Goal: Complete application form

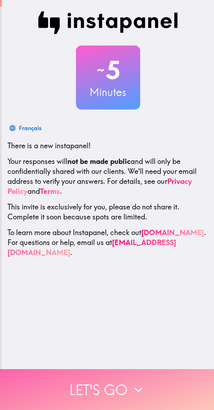
click at [138, 386] on icon "button" at bounding box center [138, 390] width 16 height 16
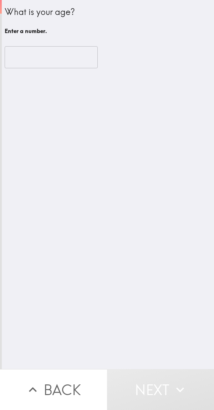
click at [57, 61] on input "number" at bounding box center [51, 57] width 93 height 22
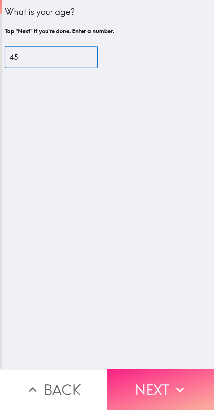
type input "45"
click at [162, 385] on button "Next" at bounding box center [160, 389] width 107 height 41
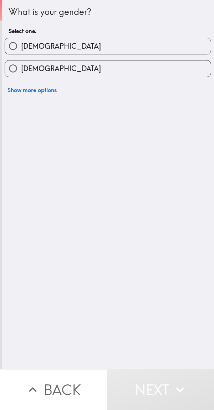
click at [148, 45] on label "[DEMOGRAPHIC_DATA]" at bounding box center [107, 46] width 205 height 16
click at [21, 45] on input "[DEMOGRAPHIC_DATA]" at bounding box center [13, 46] width 16 height 16
radio input "true"
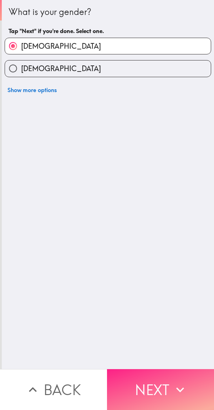
click at [149, 389] on button "Next" at bounding box center [160, 389] width 107 height 41
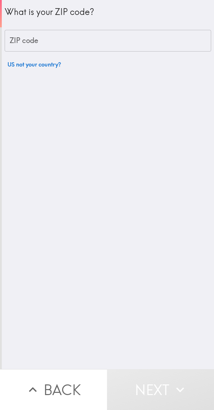
click at [152, 42] on input "ZIP code" at bounding box center [108, 41] width 206 height 22
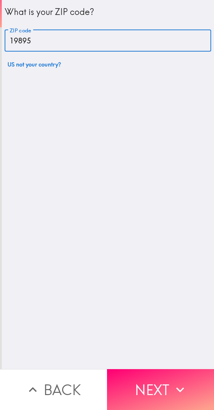
type input "19895"
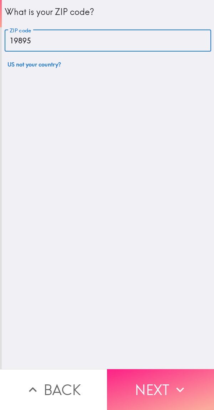
click at [156, 381] on button "Next" at bounding box center [160, 389] width 107 height 41
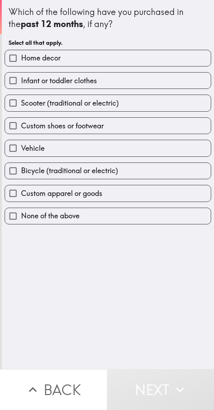
click at [162, 53] on label "Home decor" at bounding box center [107, 58] width 205 height 16
click at [21, 53] on input "Home decor" at bounding box center [13, 58] width 16 height 16
checkbox input "true"
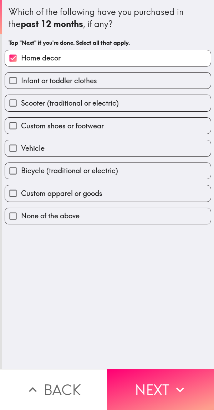
click at [134, 194] on label "Custom apparel or goods" at bounding box center [107, 193] width 205 height 16
click at [21, 194] on input "Custom apparel or goods" at bounding box center [13, 193] width 16 height 16
checkbox input "true"
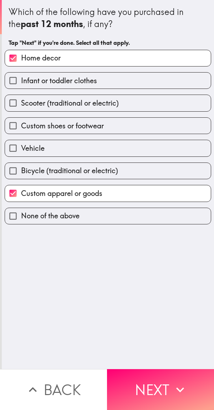
click at [148, 128] on label "Custom shoes or footwear" at bounding box center [107, 126] width 205 height 16
click at [21, 128] on input "Custom shoes or footwear" at bounding box center [13, 126] width 16 height 16
checkbox input "true"
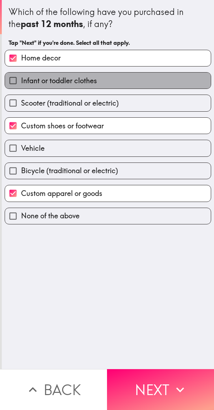
click at [155, 80] on label "Infant or toddler clothes" at bounding box center [107, 81] width 205 height 16
click at [21, 80] on input "Infant or toddler clothes" at bounding box center [13, 81] width 16 height 16
checkbox input "true"
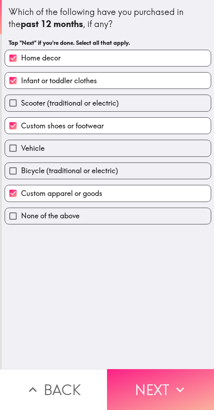
click at [153, 388] on button "Next" at bounding box center [160, 389] width 107 height 41
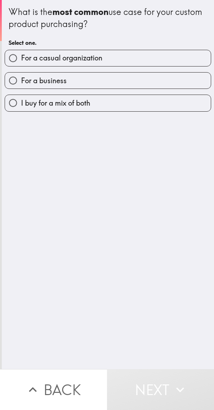
click at [153, 82] on label "For a business" at bounding box center [107, 81] width 205 height 16
click at [21, 82] on input "For a business" at bounding box center [13, 81] width 16 height 16
radio input "true"
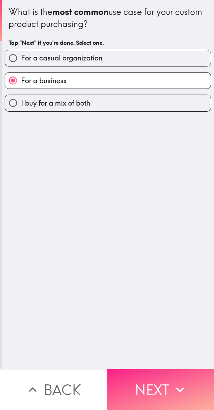
click at [143, 385] on button "Next" at bounding box center [160, 389] width 107 height 41
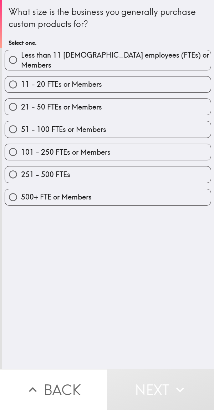
click at [36, 56] on span "Less than 11 [DEMOGRAPHIC_DATA] employees (FTEs) or Members" at bounding box center [115, 60] width 189 height 20
click at [21, 56] on input "Less than 11 [DEMOGRAPHIC_DATA] employees (FTEs) or Members" at bounding box center [13, 60] width 16 height 16
radio input "true"
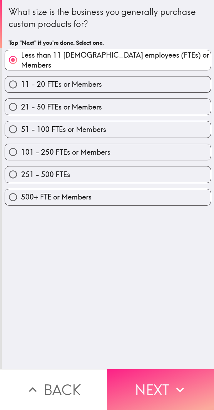
click at [149, 388] on button "Next" at bounding box center [160, 389] width 107 height 41
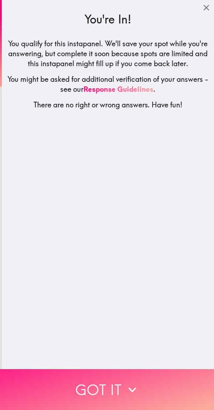
click at [94, 381] on button "Got it" at bounding box center [107, 389] width 214 height 41
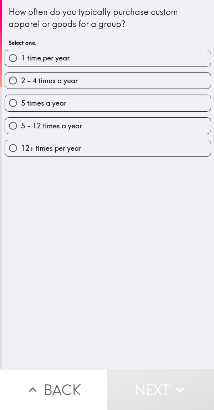
click at [17, 105] on input "5 times a year" at bounding box center [13, 103] width 16 height 16
radio input "true"
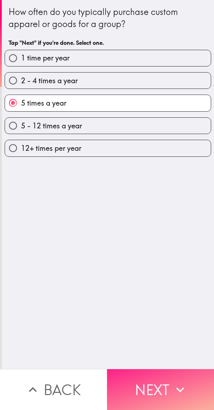
click at [136, 374] on button "Next" at bounding box center [160, 389] width 107 height 41
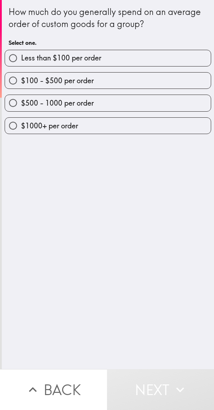
click at [27, 78] on span "$100 - $500 per order" at bounding box center [57, 81] width 73 height 10
click at [21, 78] on input "$100 - $500 per order" at bounding box center [13, 81] width 16 height 16
radio input "true"
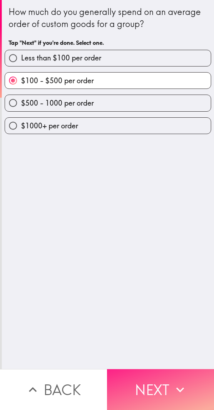
click at [136, 377] on button "Next" at bounding box center [160, 389] width 107 height 41
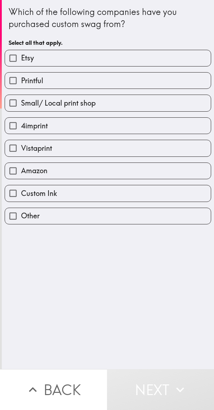
click at [17, 172] on input "Amazon" at bounding box center [13, 171] width 16 height 16
checkbox input "true"
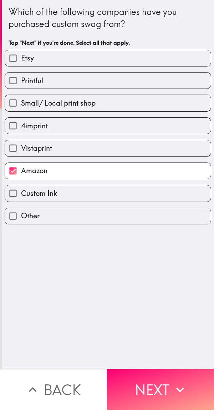
click at [14, 190] on input "Custom Ink" at bounding box center [13, 193] width 16 height 16
checkbox input "true"
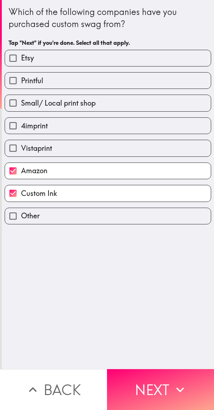
click at [13, 53] on input "Etsy" at bounding box center [13, 58] width 16 height 16
checkbox input "true"
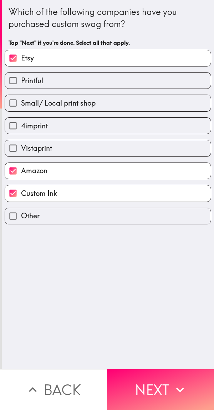
click at [17, 145] on input "Vistaprint" at bounding box center [13, 148] width 16 height 16
checkbox input "true"
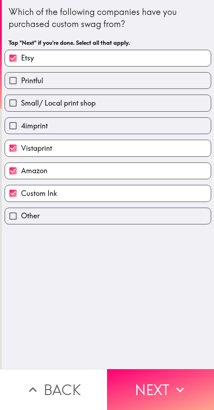
click at [46, 124] on label "4imprint" at bounding box center [107, 126] width 205 height 16
click at [21, 124] on input "4imprint" at bounding box center [13, 126] width 16 height 16
checkbox input "true"
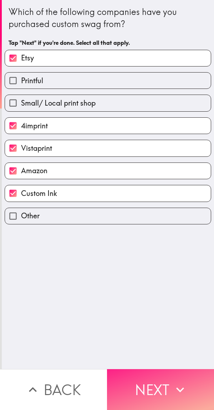
click at [146, 379] on button "Next" at bounding box center [160, 389] width 107 height 41
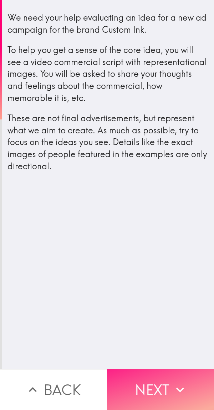
click at [144, 386] on button "Next" at bounding box center [160, 389] width 107 height 41
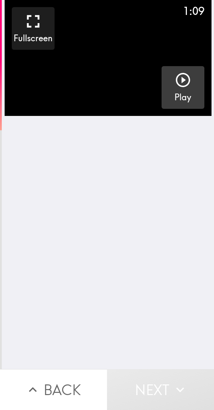
click at [184, 78] on icon "button" at bounding box center [182, 80] width 17 height 17
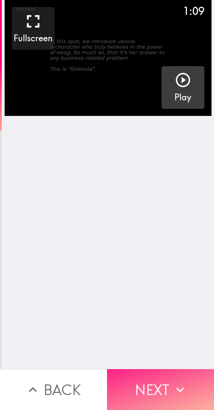
click at [165, 382] on button "Next" at bounding box center [160, 389] width 107 height 41
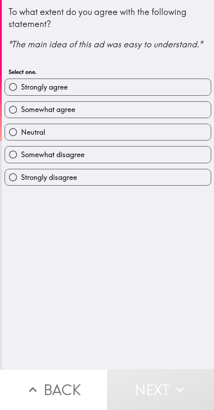
click at [164, 84] on label "Strongly agree" at bounding box center [107, 87] width 205 height 16
click at [21, 84] on input "Strongly agree" at bounding box center [13, 87] width 16 height 16
radio input "true"
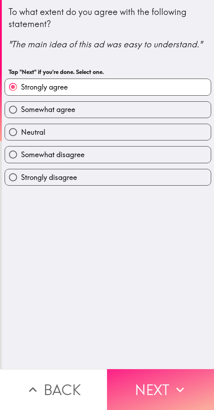
click at [164, 384] on button "Next" at bounding box center [160, 389] width 107 height 41
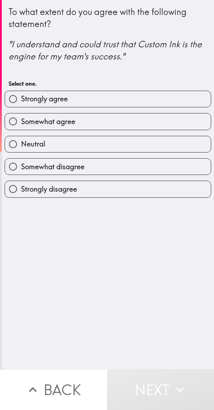
click at [163, 103] on label "Strongly agree" at bounding box center [107, 99] width 205 height 16
click at [21, 103] on input "Strongly agree" at bounding box center [13, 99] width 16 height 16
radio input "true"
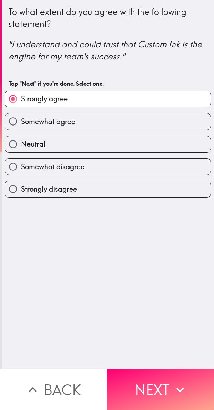
click at [150, 95] on label "Strongly agree" at bounding box center [107, 99] width 205 height 16
click at [21, 95] on input "Strongly agree" at bounding box center [13, 99] width 16 height 16
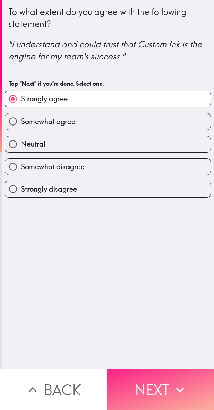
click at [149, 378] on button "Next" at bounding box center [160, 389] width 107 height 41
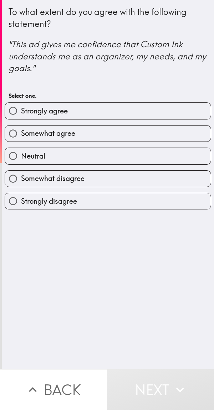
click at [151, 111] on label "Strongly agree" at bounding box center [107, 111] width 205 height 16
click at [21, 111] on input "Strongly agree" at bounding box center [13, 111] width 16 height 16
radio input "true"
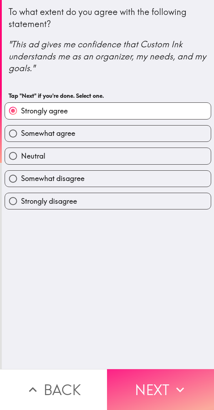
click at [159, 380] on button "Next" at bounding box center [160, 389] width 107 height 41
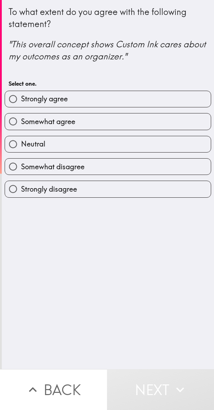
click at [142, 96] on label "Strongly agree" at bounding box center [107, 99] width 205 height 16
click at [21, 96] on input "Strongly agree" at bounding box center [13, 99] width 16 height 16
radio input "true"
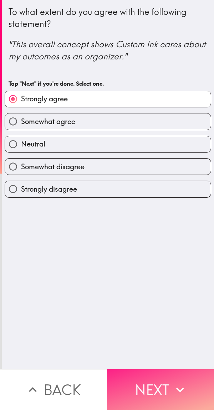
click at [141, 370] on button "Next" at bounding box center [160, 389] width 107 height 41
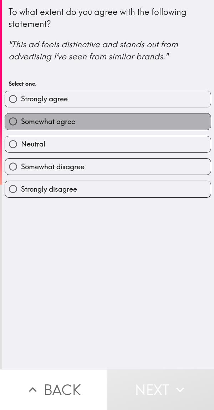
click at [141, 124] on label "Somewhat agree" at bounding box center [107, 122] width 205 height 16
click at [21, 124] on input "Somewhat agree" at bounding box center [13, 122] width 16 height 16
radio input "true"
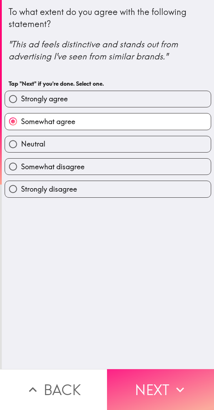
click at [138, 377] on button "Next" at bounding box center [160, 389] width 107 height 41
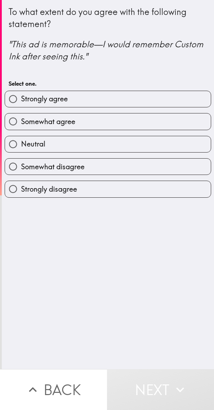
click at [147, 105] on label "Strongly agree" at bounding box center [107, 99] width 205 height 16
click at [21, 105] on input "Strongly agree" at bounding box center [13, 99] width 16 height 16
radio input "true"
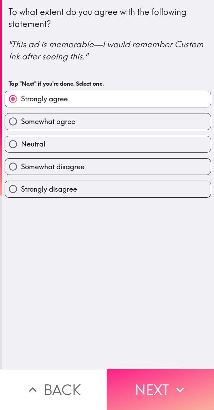
click at [143, 374] on button "Next" at bounding box center [160, 389] width 107 height 41
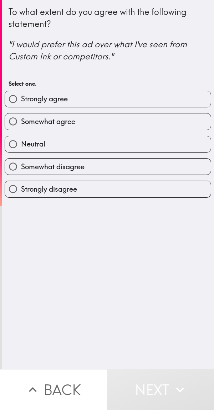
click at [151, 125] on label "Somewhat agree" at bounding box center [107, 122] width 205 height 16
click at [21, 125] on input "Somewhat agree" at bounding box center [13, 122] width 16 height 16
radio input "true"
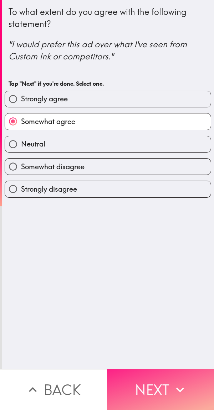
click at [139, 373] on button "Next" at bounding box center [160, 389] width 107 height 41
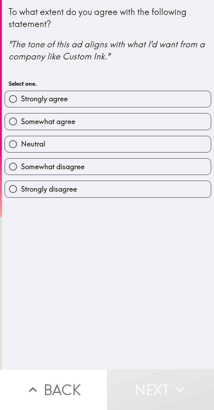
click at [141, 102] on label "Strongly agree" at bounding box center [107, 99] width 205 height 16
click at [21, 102] on input "Strongly agree" at bounding box center [13, 99] width 16 height 16
radio input "true"
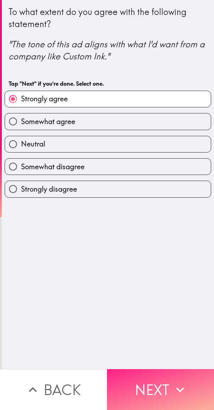
click at [151, 378] on button "Next" at bounding box center [160, 389] width 107 height 41
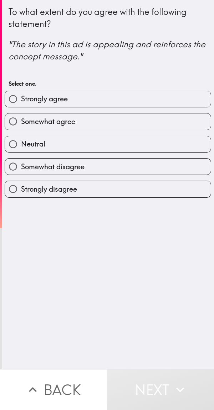
click at [141, 102] on label "Strongly agree" at bounding box center [107, 99] width 205 height 16
click at [21, 102] on input "Strongly agree" at bounding box center [13, 99] width 16 height 16
radio input "true"
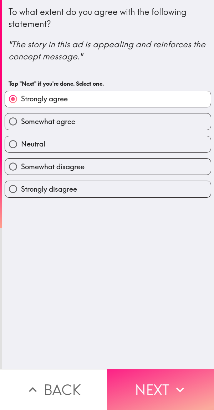
click at [135, 374] on button "Next" at bounding box center [160, 389] width 107 height 41
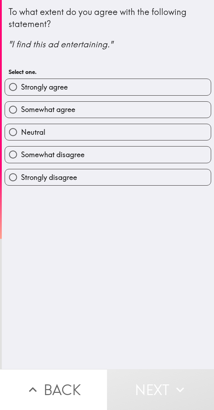
click at [142, 90] on label "Strongly agree" at bounding box center [107, 87] width 205 height 16
click at [21, 90] on input "Strongly agree" at bounding box center [13, 87] width 16 height 16
radio input "true"
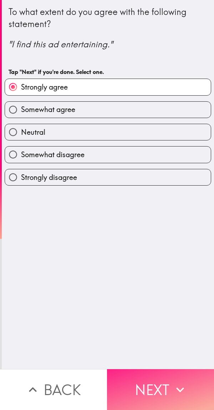
click at [142, 374] on button "Next" at bounding box center [160, 389] width 107 height 41
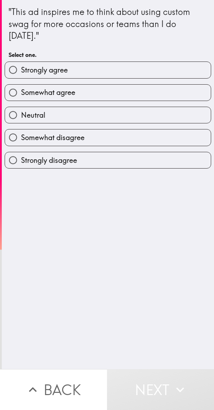
click at [137, 73] on label "Strongly agree" at bounding box center [107, 70] width 205 height 16
click at [21, 73] on input "Strongly agree" at bounding box center [13, 70] width 16 height 16
radio input "true"
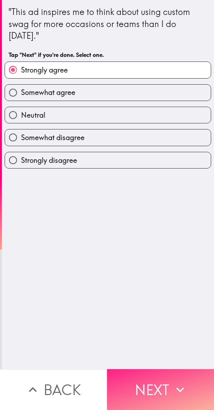
click at [145, 378] on button "Next" at bounding box center [160, 389] width 107 height 41
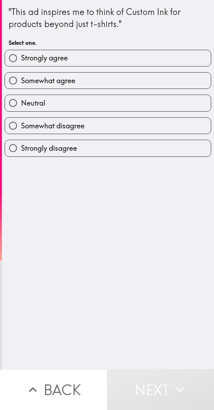
click at [147, 54] on label "Strongly agree" at bounding box center [107, 58] width 205 height 16
click at [21, 54] on input "Strongly agree" at bounding box center [13, 58] width 16 height 16
radio input "true"
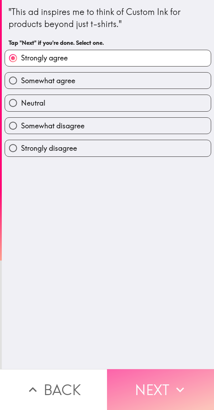
click at [153, 382] on button "Next" at bounding box center [160, 389] width 107 height 41
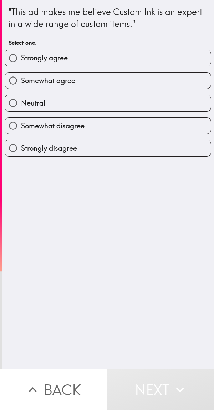
click at [152, 56] on label "Strongly agree" at bounding box center [107, 58] width 205 height 16
click at [21, 56] on input "Strongly agree" at bounding box center [13, 58] width 16 height 16
radio input "true"
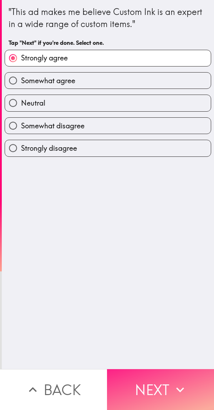
click at [151, 377] on button "Next" at bounding box center [160, 389] width 107 height 41
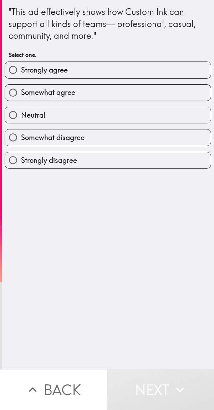
click at [31, 72] on span "Strongly agree" at bounding box center [44, 70] width 47 height 10
click at [21, 72] on input "Strongly agree" at bounding box center [13, 70] width 16 height 16
radio input "true"
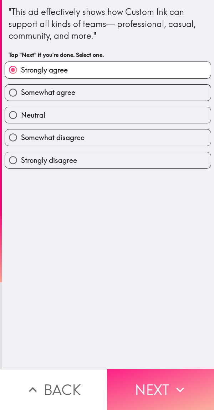
click at [134, 380] on button "Next" at bounding box center [160, 389] width 107 height 41
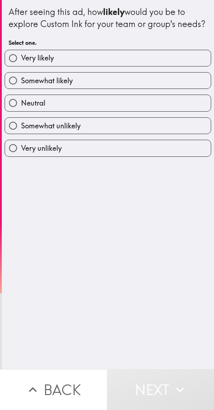
click at [24, 63] on span "Very likely" at bounding box center [37, 58] width 33 height 10
click at [21, 66] on input "Very likely" at bounding box center [13, 58] width 16 height 16
radio input "true"
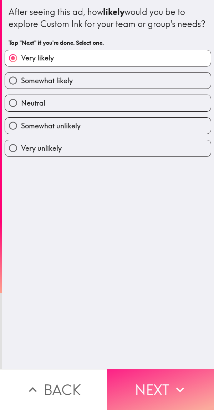
click at [143, 375] on button "Next" at bounding box center [160, 389] width 107 height 41
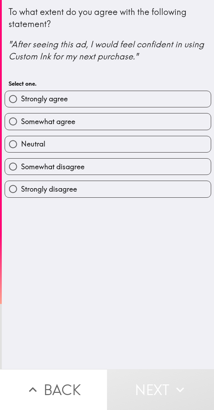
click at [25, 96] on span "Strongly agree" at bounding box center [44, 99] width 47 height 10
click at [21, 96] on input "Strongly agree" at bounding box center [13, 99] width 16 height 16
radio input "true"
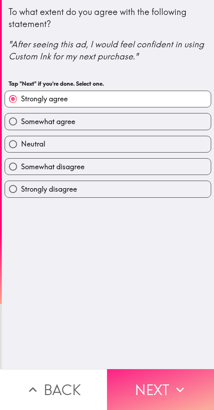
click at [140, 378] on button "Next" at bounding box center [160, 389] width 107 height 41
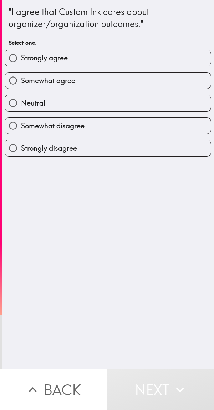
click at [29, 59] on span "Strongly agree" at bounding box center [44, 58] width 47 height 10
click at [21, 59] on input "Strongly agree" at bounding box center [13, 58] width 16 height 16
radio input "true"
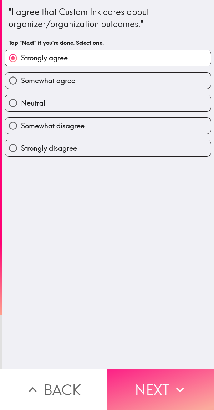
click at [145, 385] on button "Next" at bounding box center [160, 389] width 107 height 41
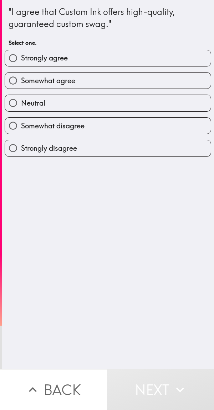
click at [25, 62] on span "Strongly agree" at bounding box center [44, 58] width 47 height 10
click at [21, 62] on input "Strongly agree" at bounding box center [13, 58] width 16 height 16
radio input "true"
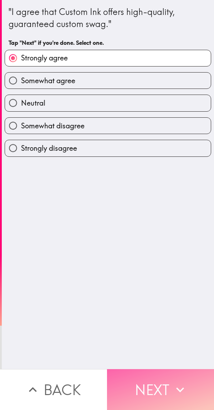
click at [136, 376] on button "Next" at bounding box center [160, 389] width 107 height 41
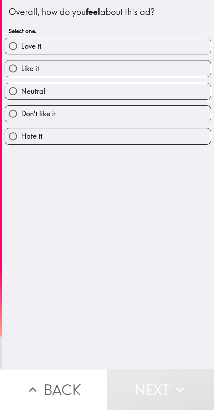
click at [17, 47] on input "Love it" at bounding box center [13, 46] width 16 height 16
radio input "true"
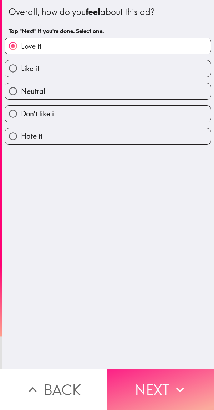
click at [148, 379] on button "Next" at bounding box center [160, 389] width 107 height 41
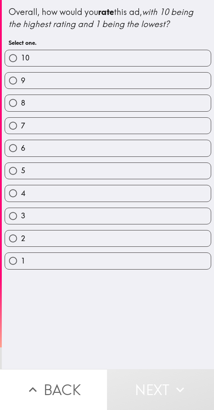
click at [17, 57] on input "10" at bounding box center [13, 58] width 16 height 16
radio input "true"
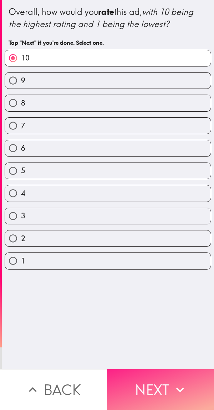
click at [137, 373] on button "Next" at bounding box center [160, 389] width 107 height 41
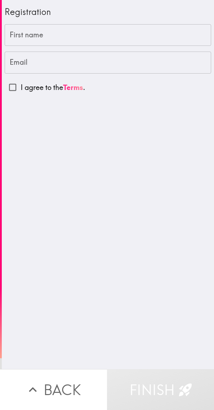
click at [151, 34] on input "First name" at bounding box center [108, 35] width 206 height 22
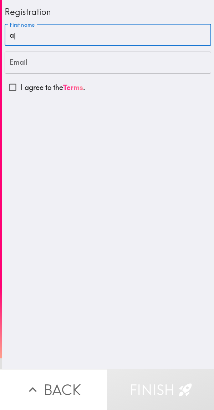
type input "a"
type input "Aston"
click at [150, 52] on input "Email" at bounding box center [108, 63] width 206 height 22
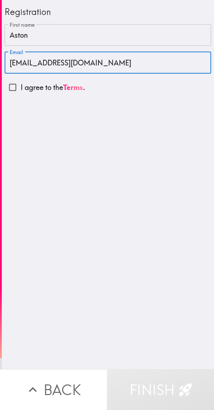
type input "[EMAIL_ADDRESS][DOMAIN_NAME]"
click at [11, 88] on input "I agree to the Terms ." at bounding box center [13, 87] width 16 height 16
checkbox input "true"
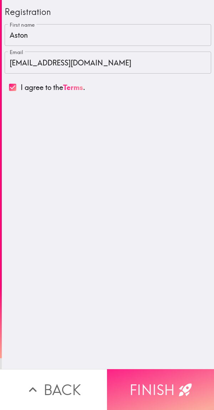
click at [156, 384] on button "Finish" at bounding box center [160, 389] width 107 height 41
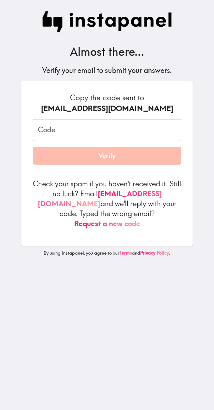
click at [123, 132] on input "Code" at bounding box center [107, 130] width 148 height 22
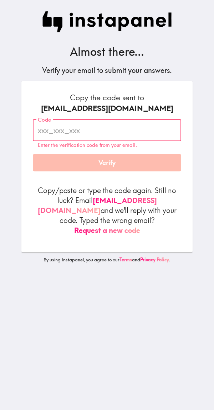
click at [130, 130] on input "Code" at bounding box center [107, 130] width 148 height 22
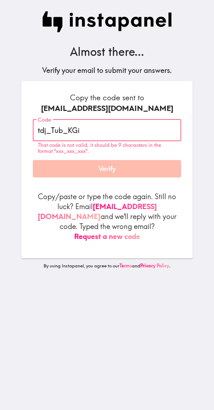
click at [72, 128] on input "tdj_Tub_KGi" at bounding box center [107, 130] width 148 height 22
click at [51, 130] on input "tdj_TubKGi" at bounding box center [107, 130] width 148 height 22
type input "tdjTubKGi"
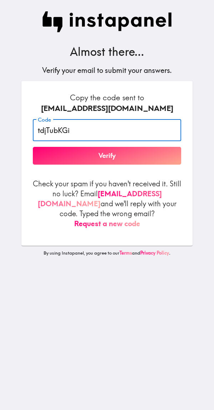
click at [142, 159] on button "Verify" at bounding box center [107, 156] width 148 height 18
